Goal: Information Seeking & Learning: Learn about a topic

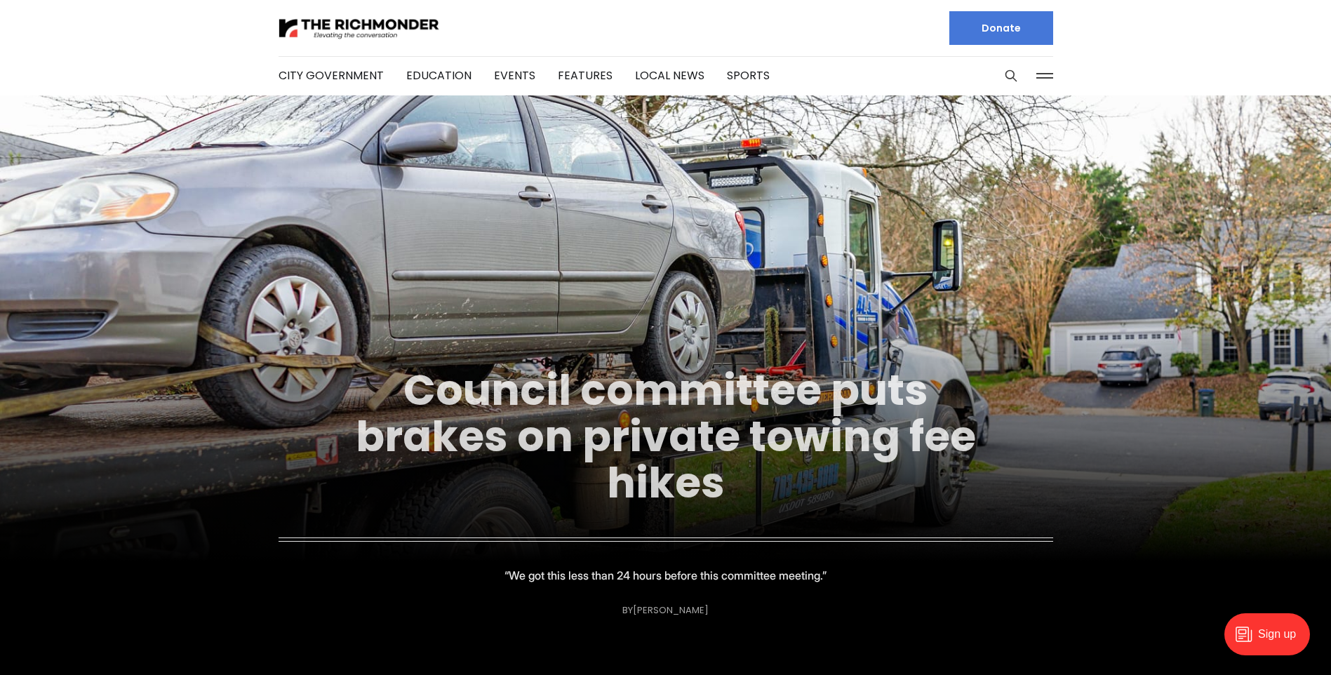
click at [648, 428] on link "Council committee puts brakes on private towing fee hikes" at bounding box center [666, 437] width 620 height 152
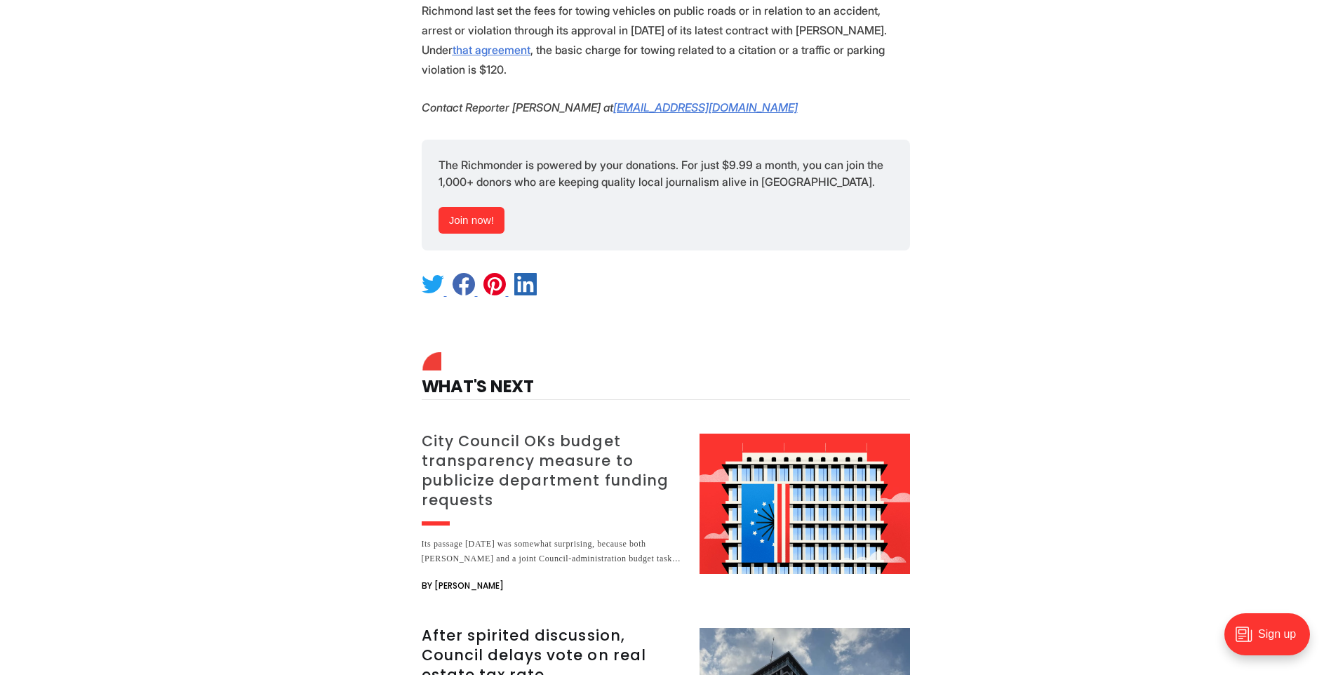
scroll to position [1824, 0]
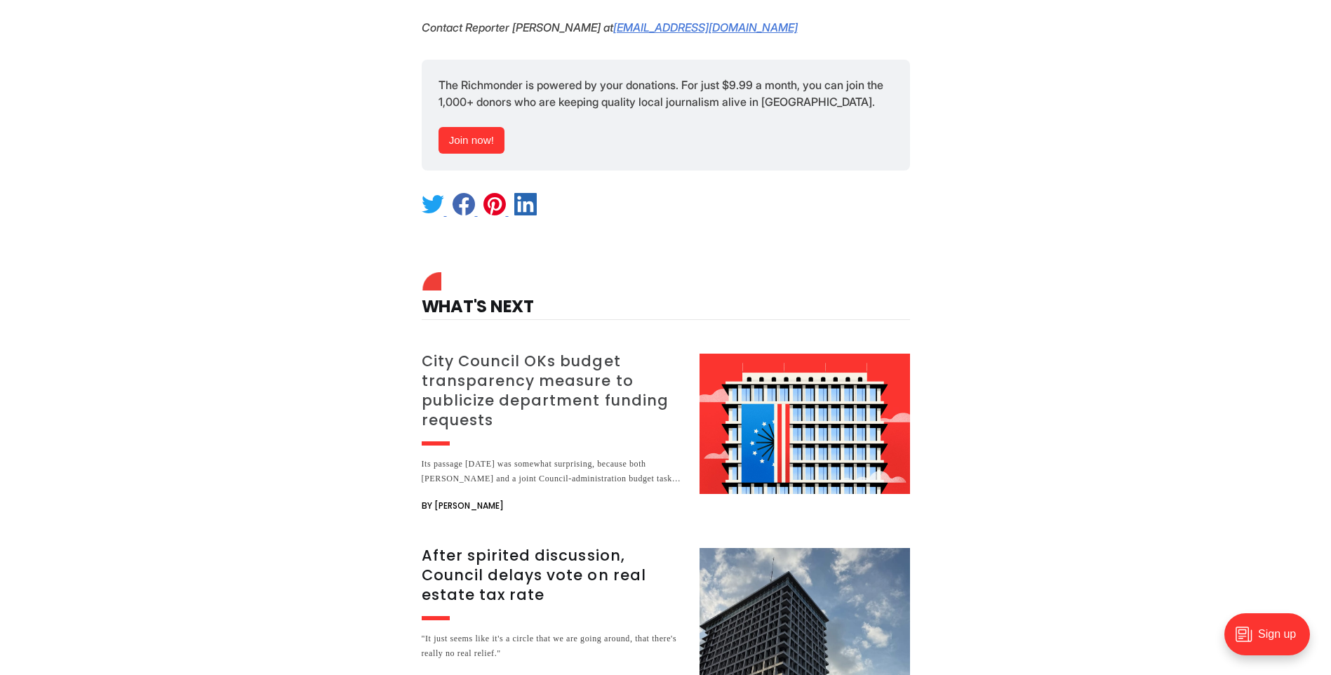
click at [486, 352] on h3 "City Council OKs budget transparency measure to publicize department funding re…" at bounding box center [552, 391] width 261 height 79
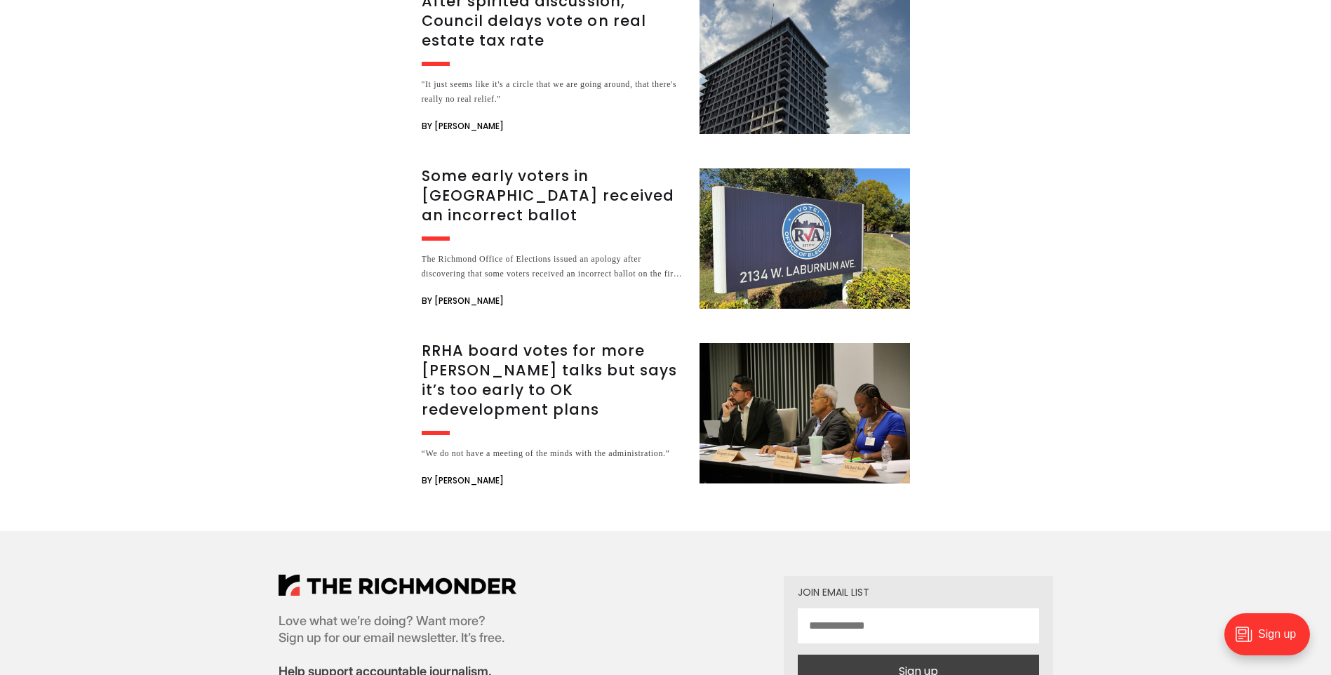
scroll to position [2385, 0]
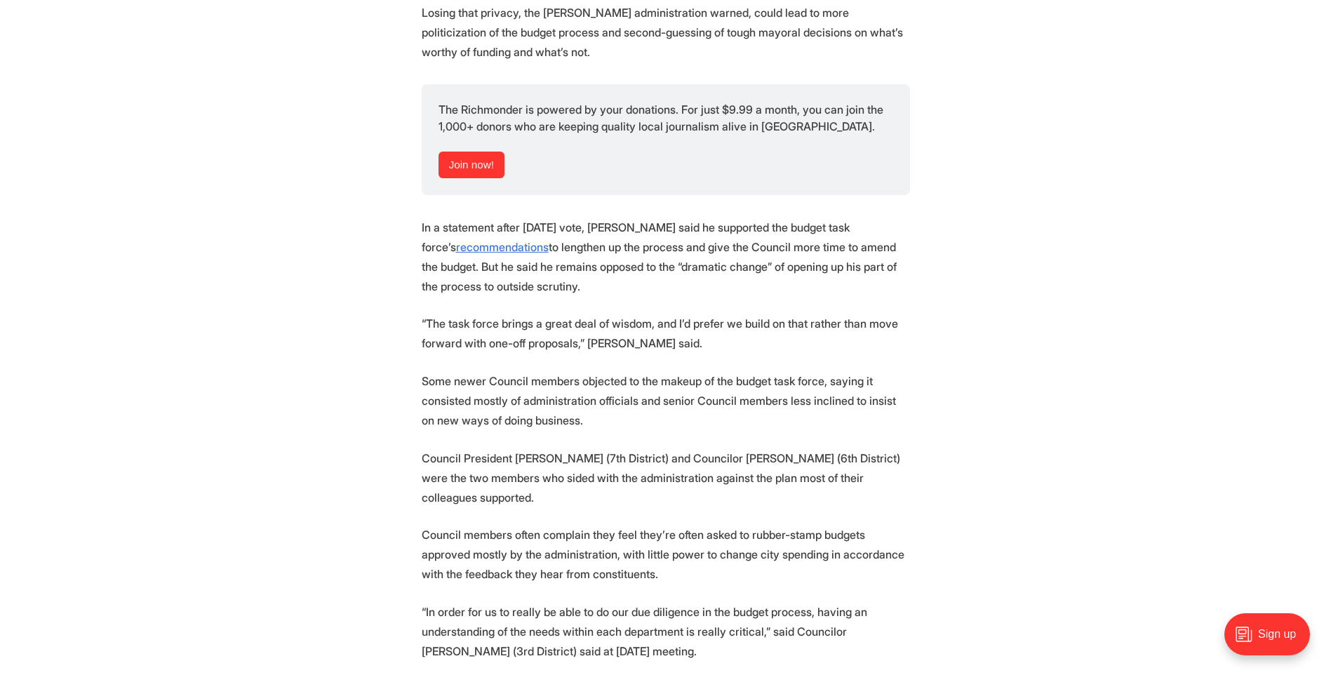
scroll to position [1263, 0]
